Goal: Navigation & Orientation: Find specific page/section

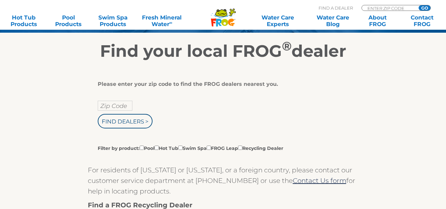
scroll to position [115, 0]
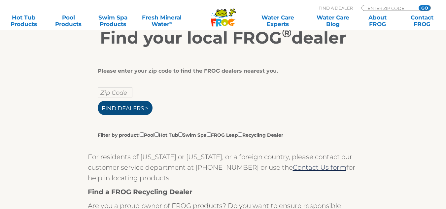
click at [137, 108] on input "Find Dealers >" at bounding box center [125, 108] width 55 height 15
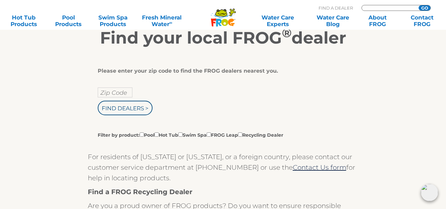
type input "ENTER ZIP CODE"
click at [117, 90] on input "text" at bounding box center [115, 93] width 35 height 10
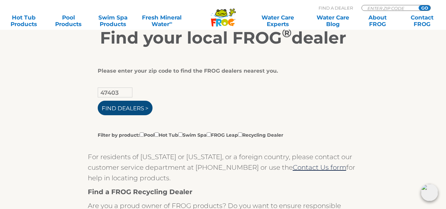
type input "47403"
click at [119, 106] on input "Find Dealers >" at bounding box center [125, 108] width 55 height 15
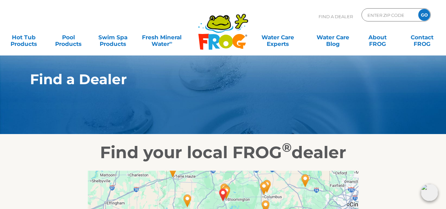
click at [305, 102] on section "Find a Dealer" at bounding box center [223, 67] width 446 height 134
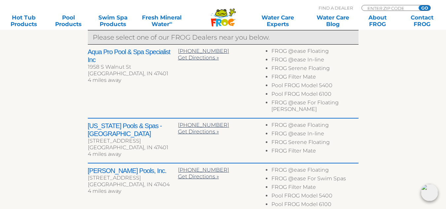
scroll to position [268, 0]
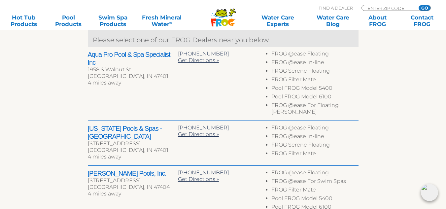
click at [228, 22] on icon at bounding box center [231, 22] width 7 height 7
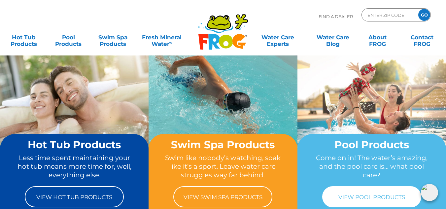
click at [391, 197] on link "View Pool Products" at bounding box center [371, 196] width 99 height 21
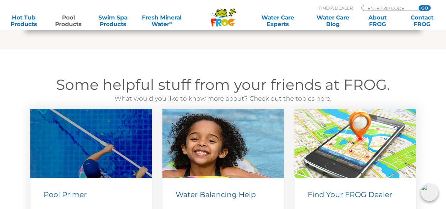
scroll to position [2325, 0]
